Goal: Information Seeking & Learning: Learn about a topic

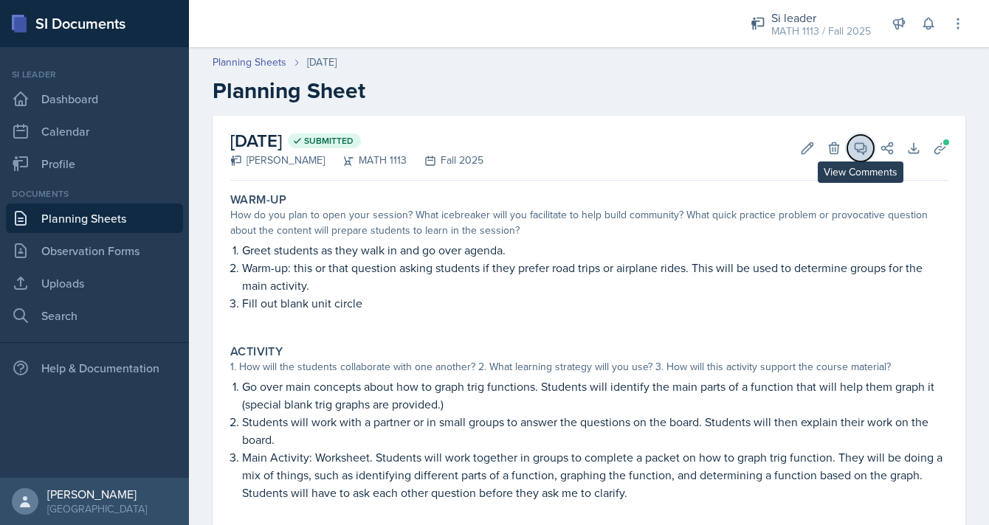
click at [870, 151] on button "View Comments" at bounding box center [860, 148] width 27 height 27
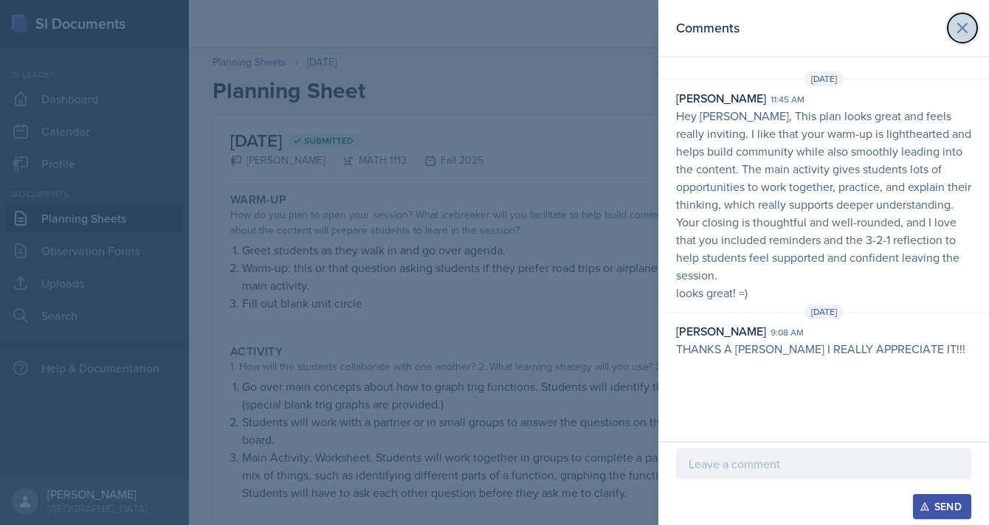
click at [964, 31] on icon at bounding box center [962, 28] width 9 height 9
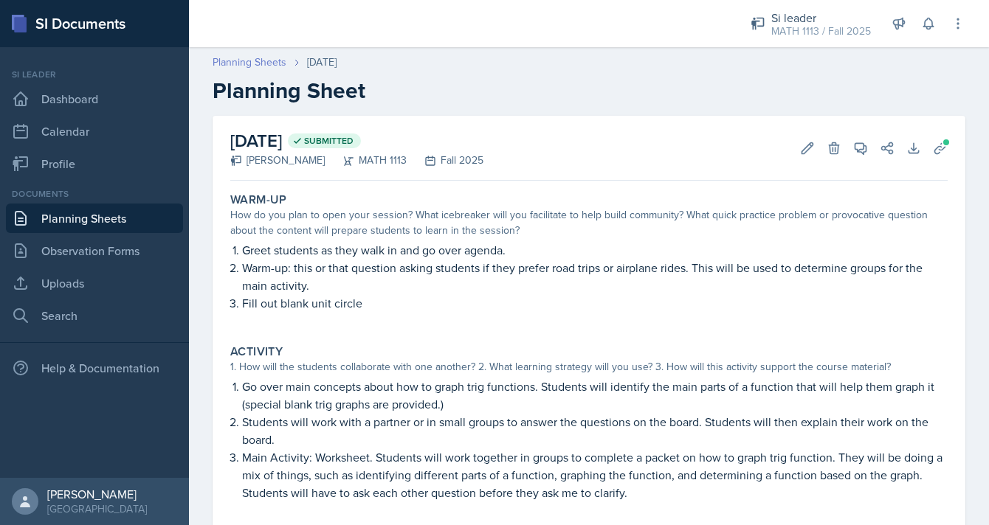
click at [258, 62] on link "Planning Sheets" at bounding box center [249, 62] width 74 height 15
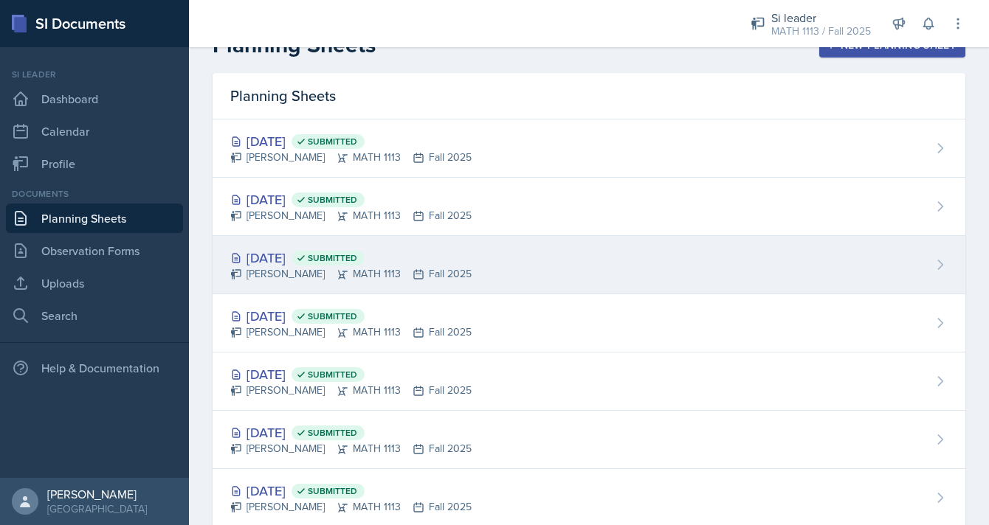
scroll to position [28, 0]
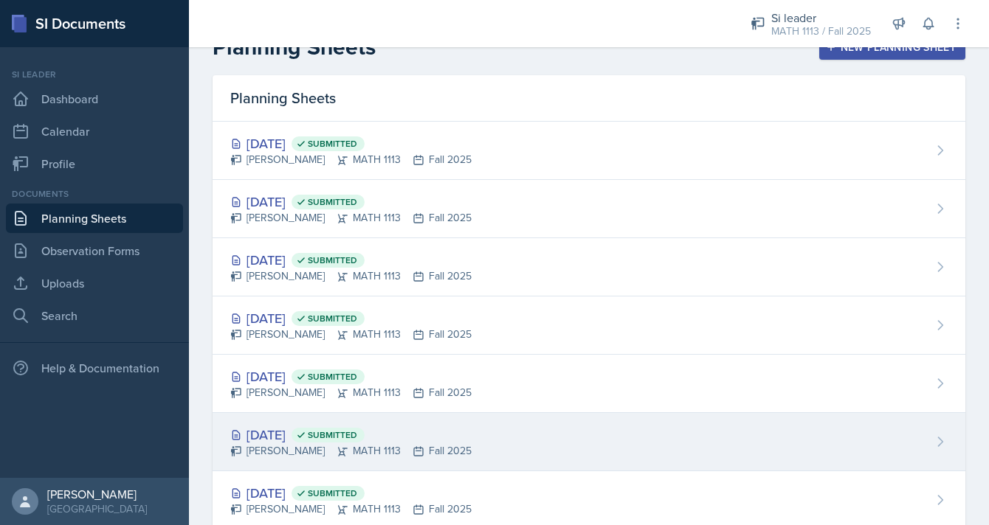
click at [288, 416] on div "[DATE] Submitted [PERSON_NAME] MATH 1113 Fall 2025" at bounding box center [588, 442] width 752 height 58
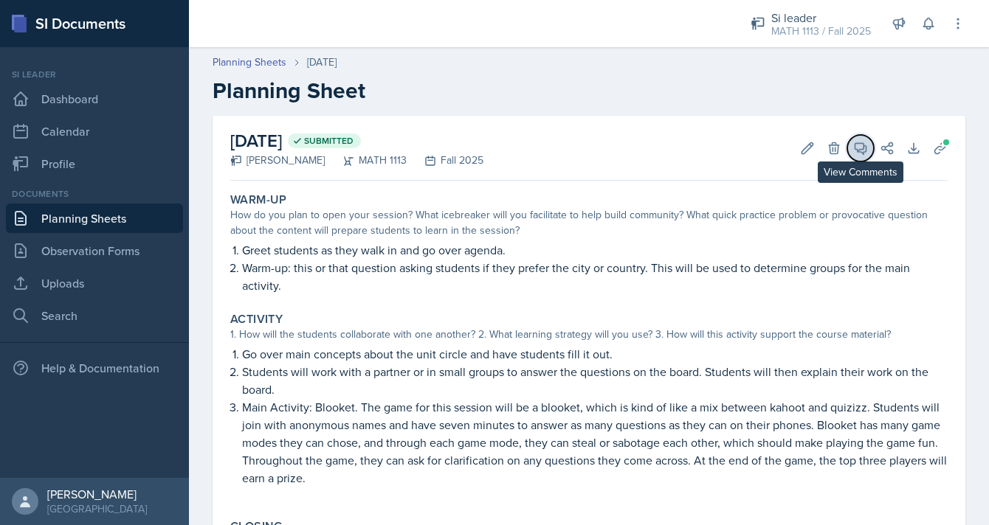
click at [858, 149] on icon at bounding box center [860, 148] width 15 height 15
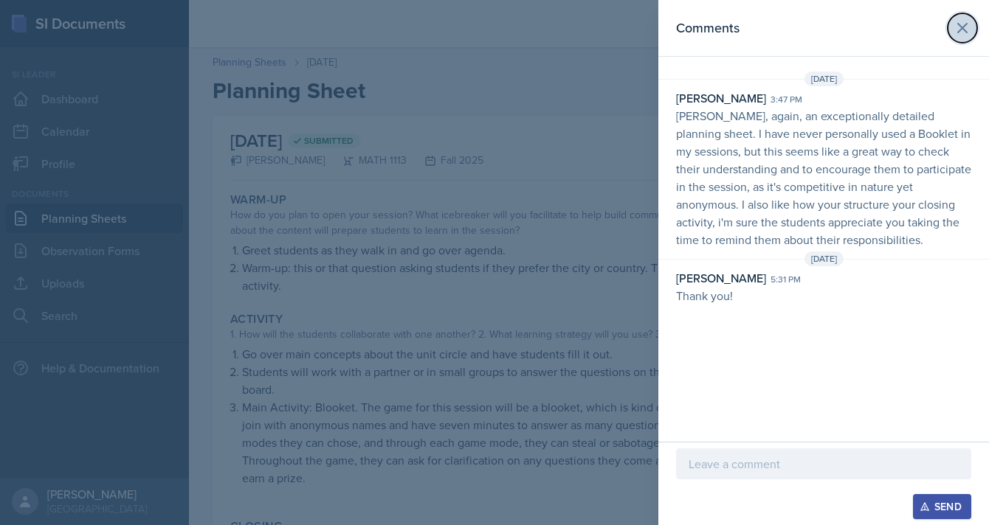
click at [958, 33] on icon at bounding box center [962, 28] width 18 height 18
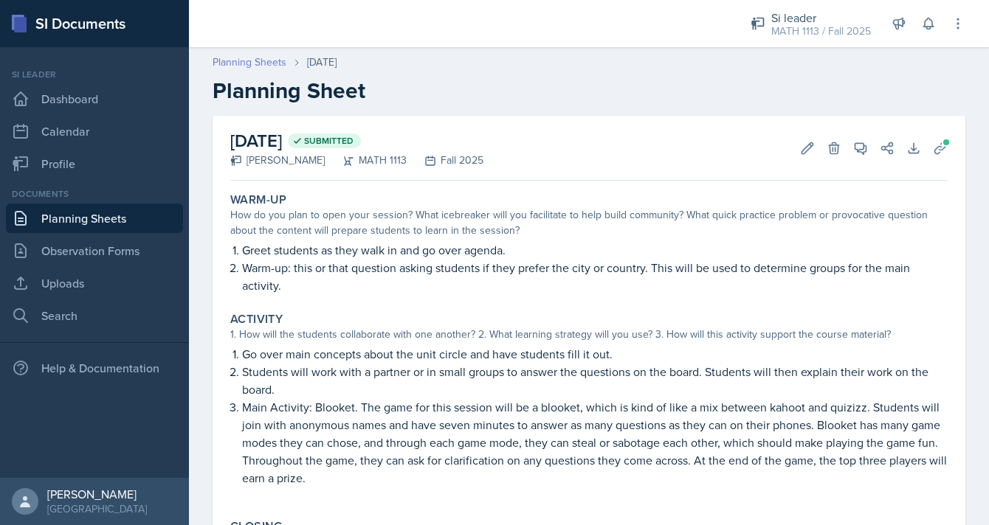
click at [249, 63] on link "Planning Sheets" at bounding box center [249, 62] width 74 height 15
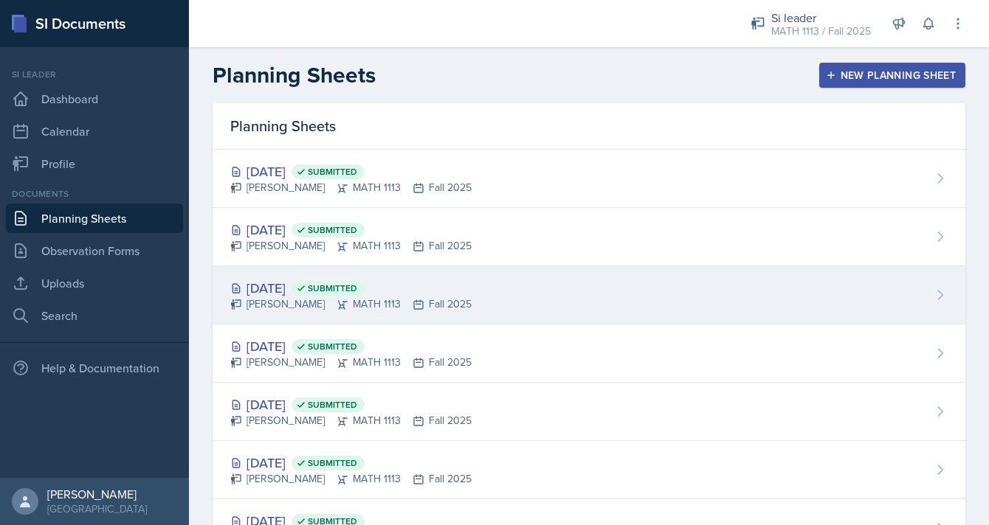
click at [275, 317] on div "[DATE] Submitted [PERSON_NAME] MATH 1113 Fall 2025" at bounding box center [588, 295] width 752 height 58
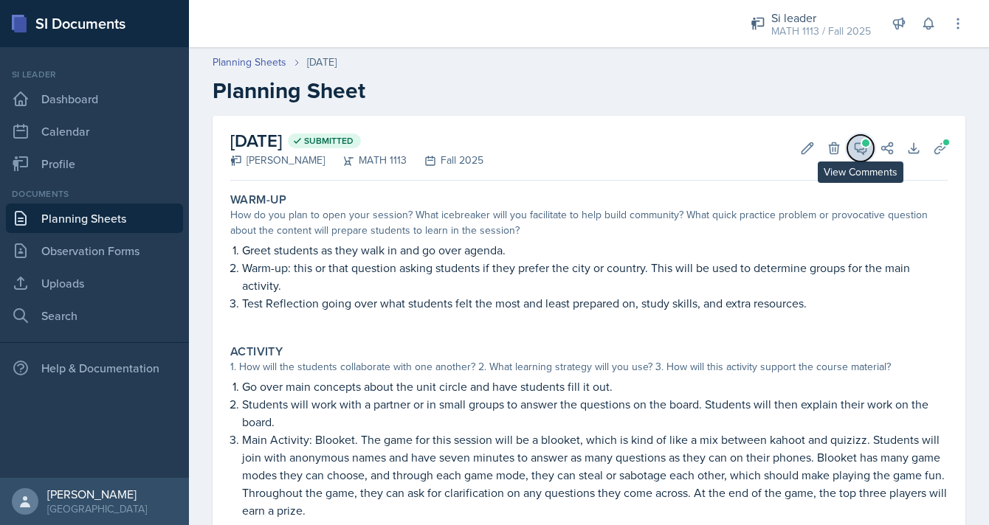
click at [859, 153] on icon at bounding box center [860, 148] width 15 height 15
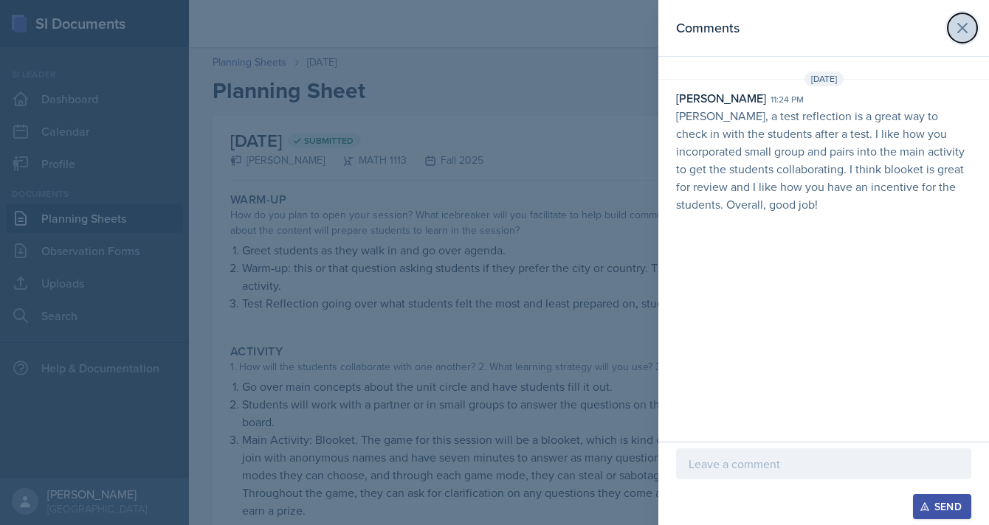
click at [956, 27] on icon at bounding box center [962, 28] width 18 height 18
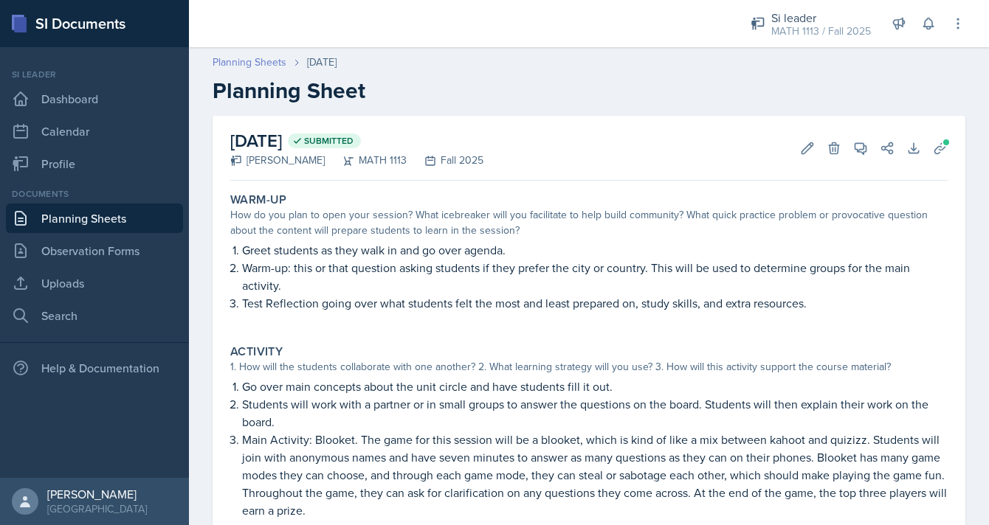
click at [260, 61] on link "Planning Sheets" at bounding box center [249, 62] width 74 height 15
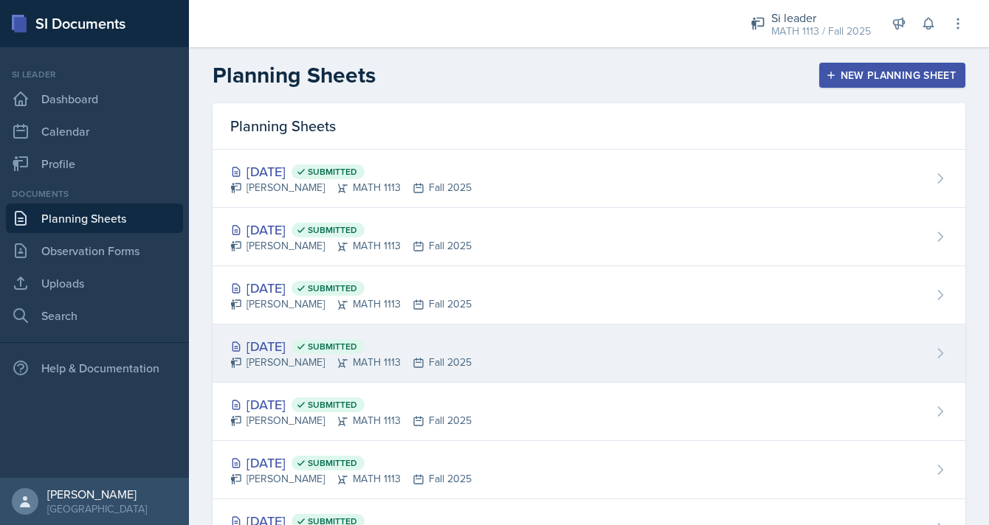
click at [286, 370] on div "[DATE] Submitted [PERSON_NAME] MATH 1113 Fall 2025" at bounding box center [588, 354] width 752 height 58
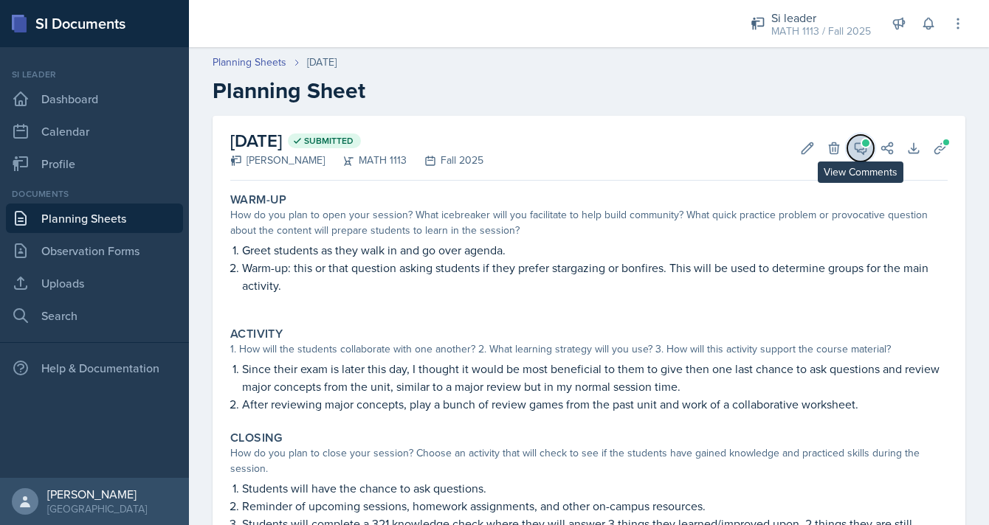
click at [865, 153] on icon at bounding box center [860, 148] width 15 height 15
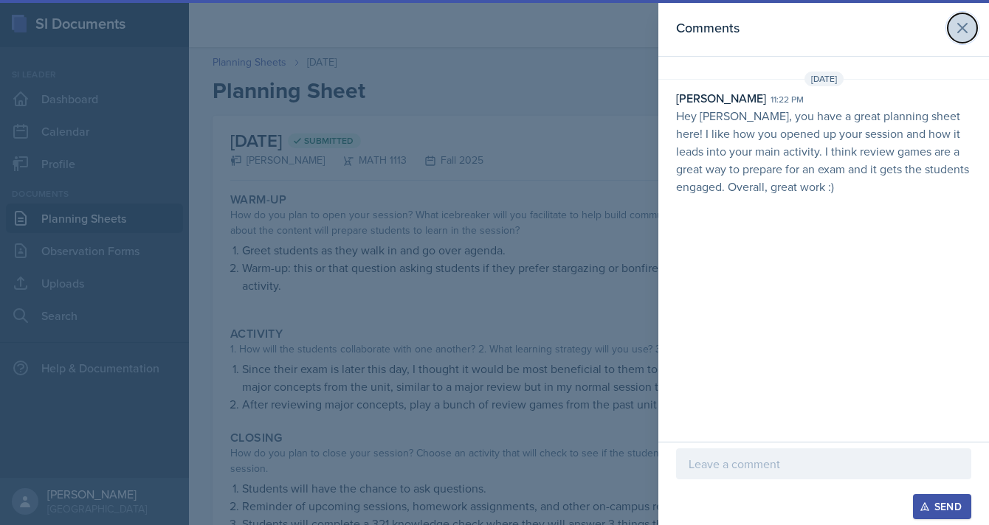
click at [962, 26] on icon at bounding box center [962, 28] width 18 height 18
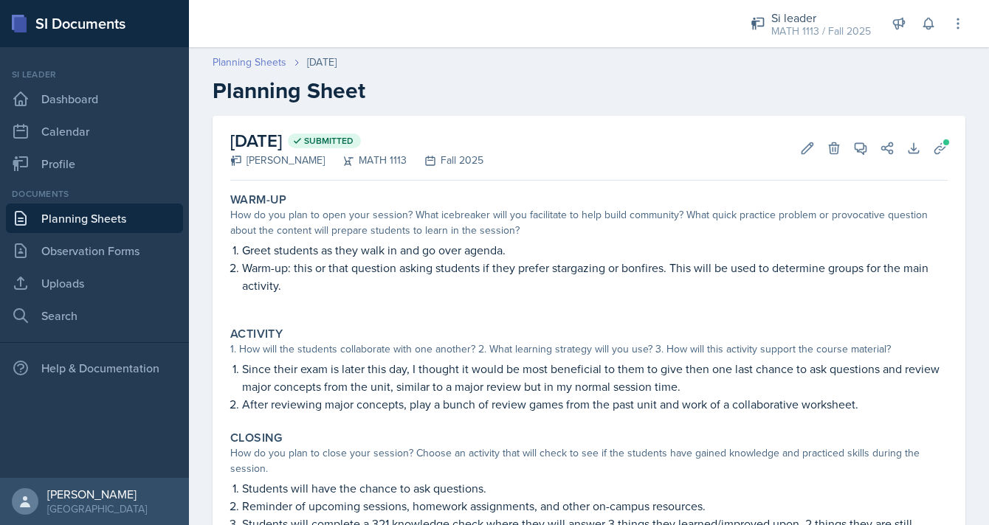
click at [242, 65] on link "Planning Sheets" at bounding box center [249, 62] width 74 height 15
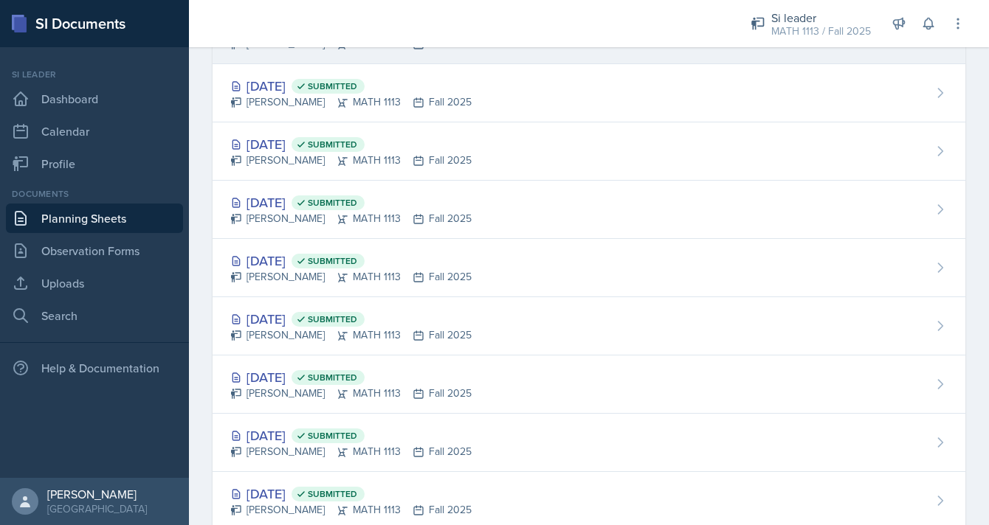
scroll to position [320, 0]
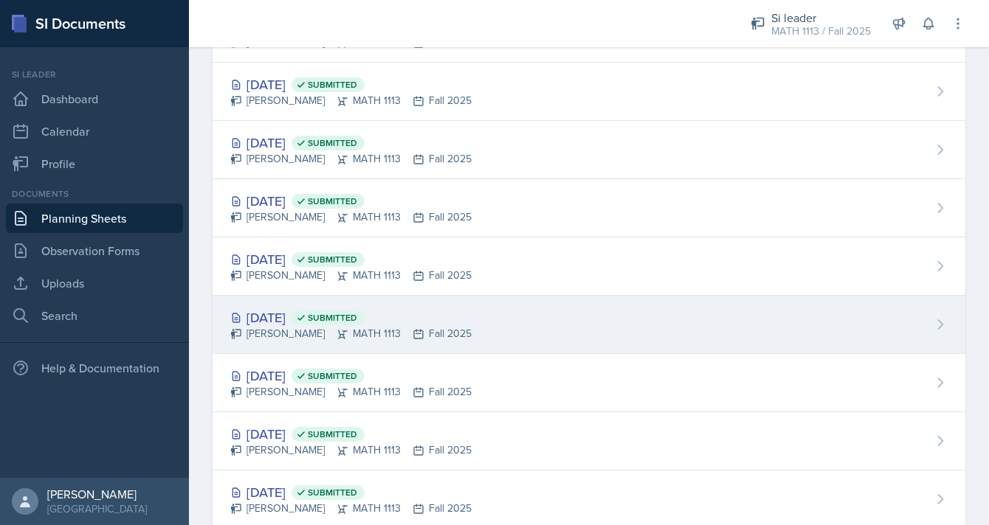
click at [274, 347] on div "[DATE] Submitted [PERSON_NAME] MATH 1113 Fall 2025" at bounding box center [588, 325] width 752 height 58
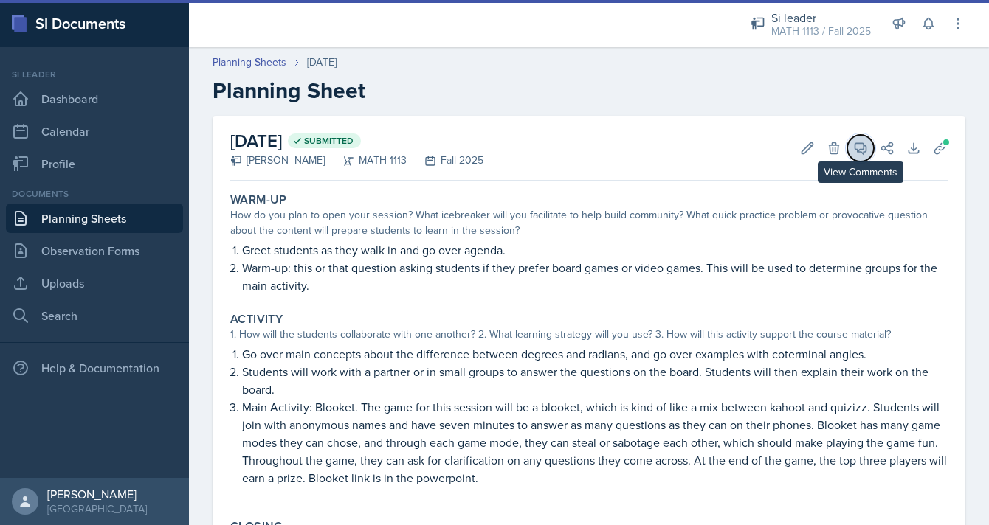
click at [867, 149] on icon at bounding box center [860, 148] width 15 height 15
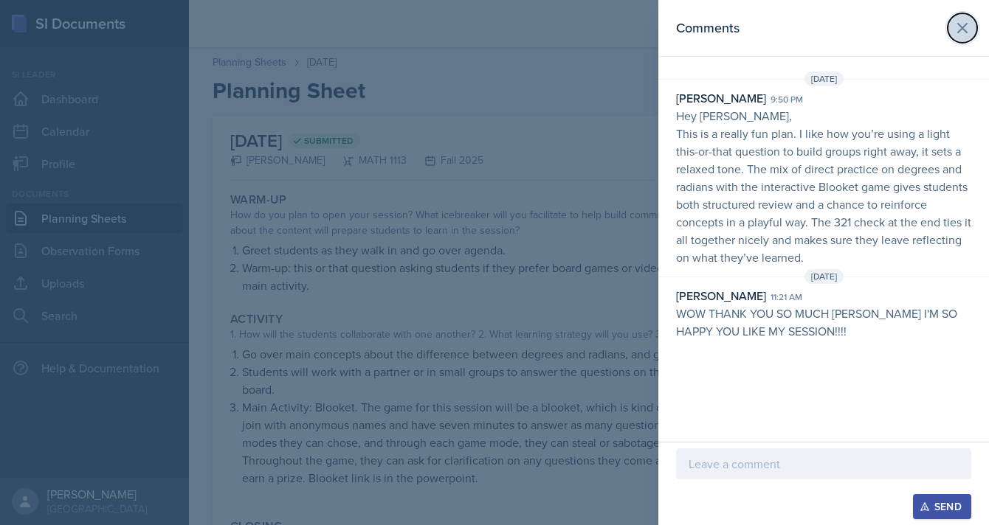
click at [963, 30] on icon at bounding box center [962, 28] width 9 height 9
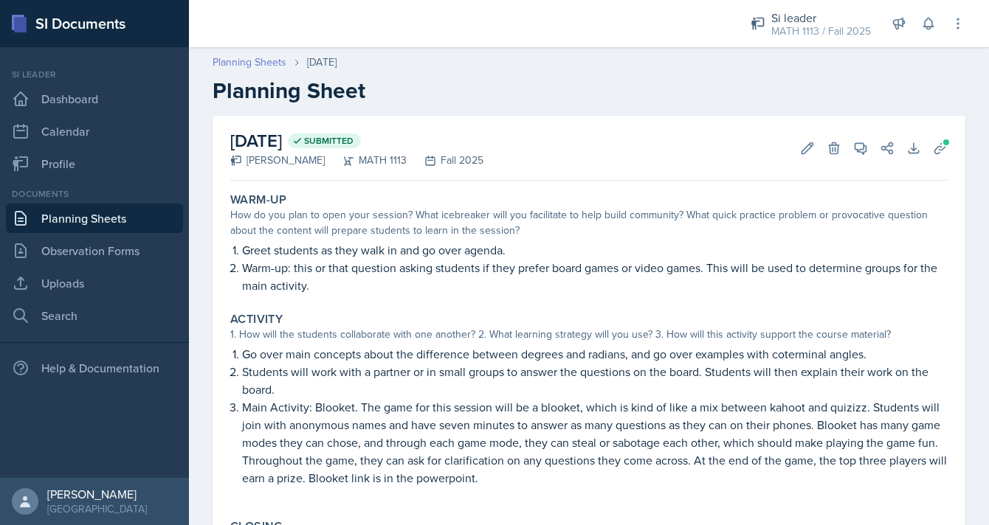
click at [254, 60] on link "Planning Sheets" at bounding box center [249, 62] width 74 height 15
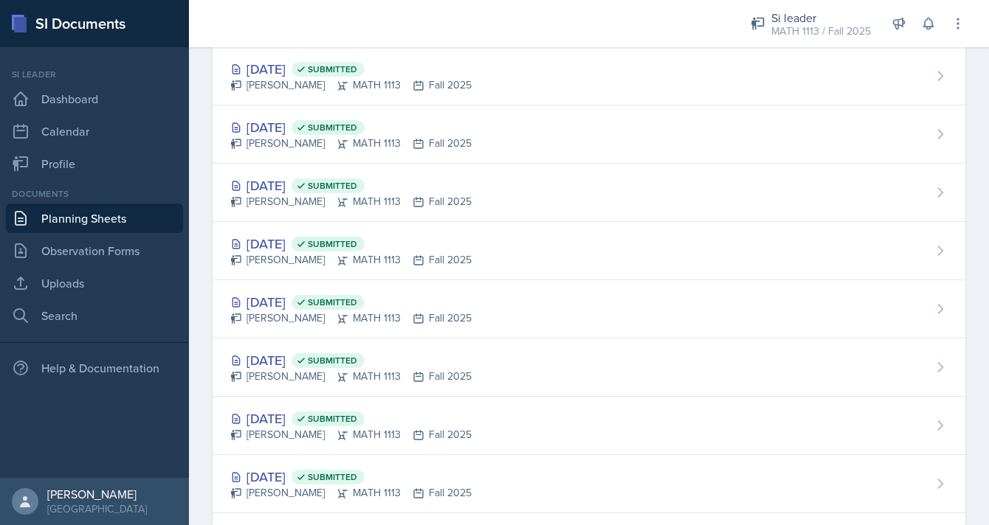
scroll to position [398, 0]
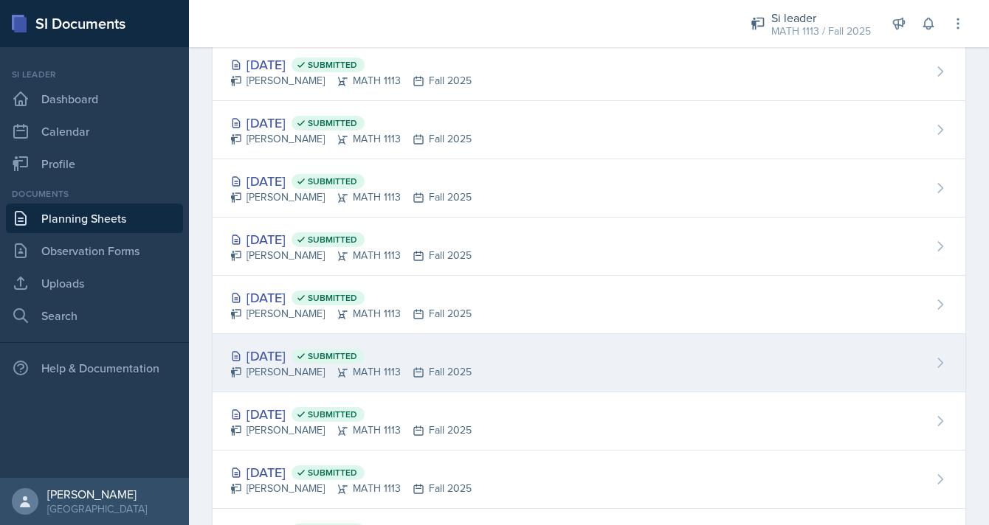
click at [250, 366] on div "[PERSON_NAME] MATH 1113 Fall 2025" at bounding box center [350, 371] width 241 height 15
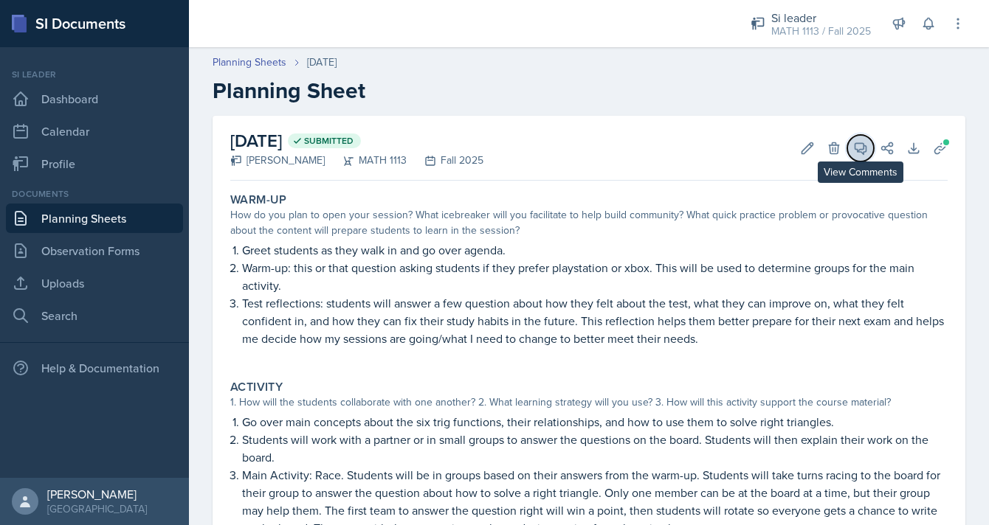
click at [858, 148] on icon at bounding box center [860, 148] width 15 height 15
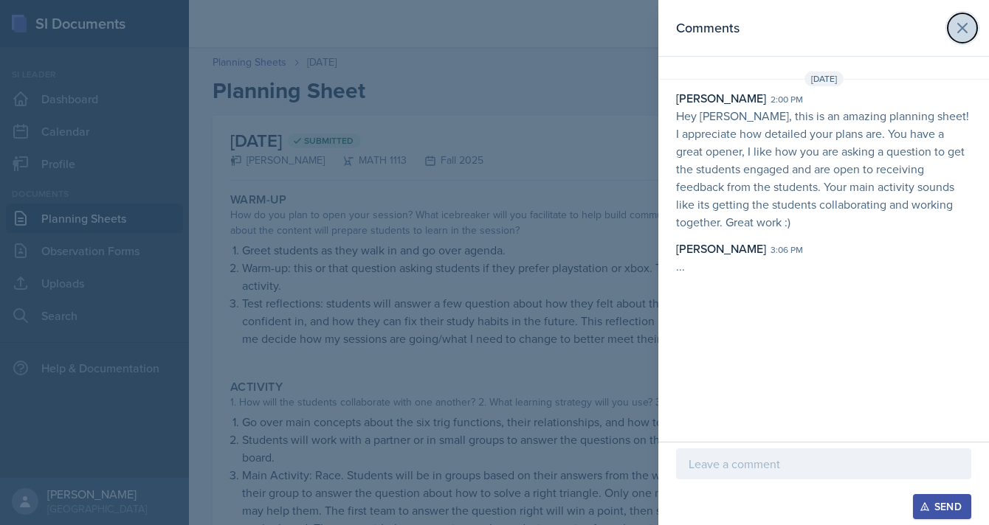
click at [967, 30] on icon at bounding box center [962, 28] width 18 height 18
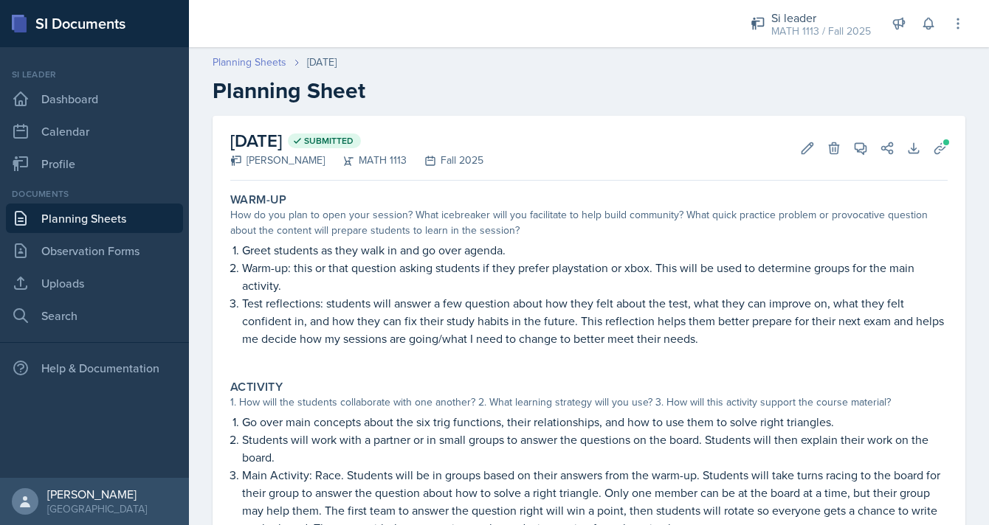
click at [232, 67] on link "Planning Sheets" at bounding box center [249, 62] width 74 height 15
